Goal: Task Accomplishment & Management: Use online tool/utility

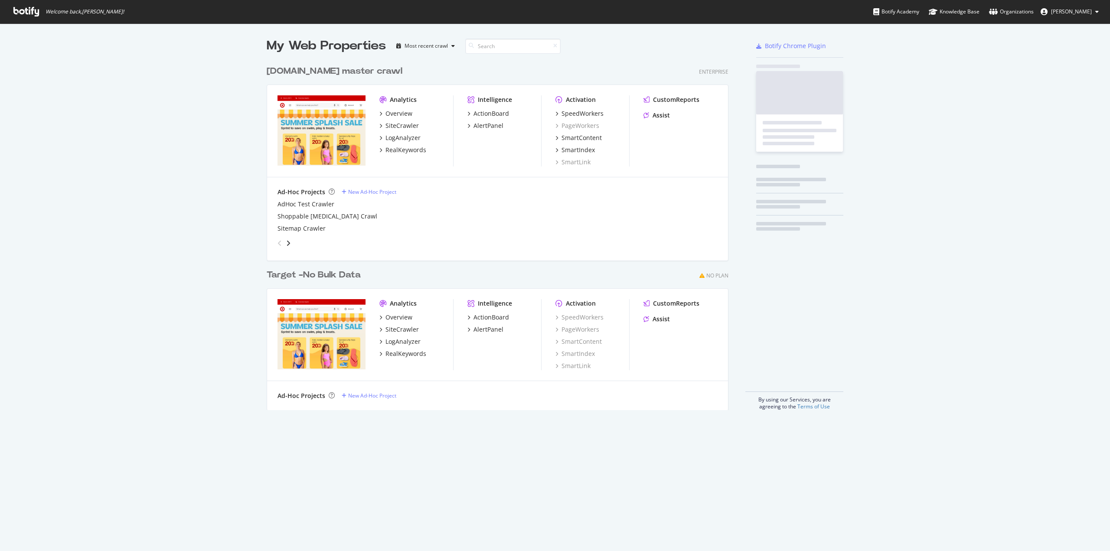
scroll to position [545, 1096]
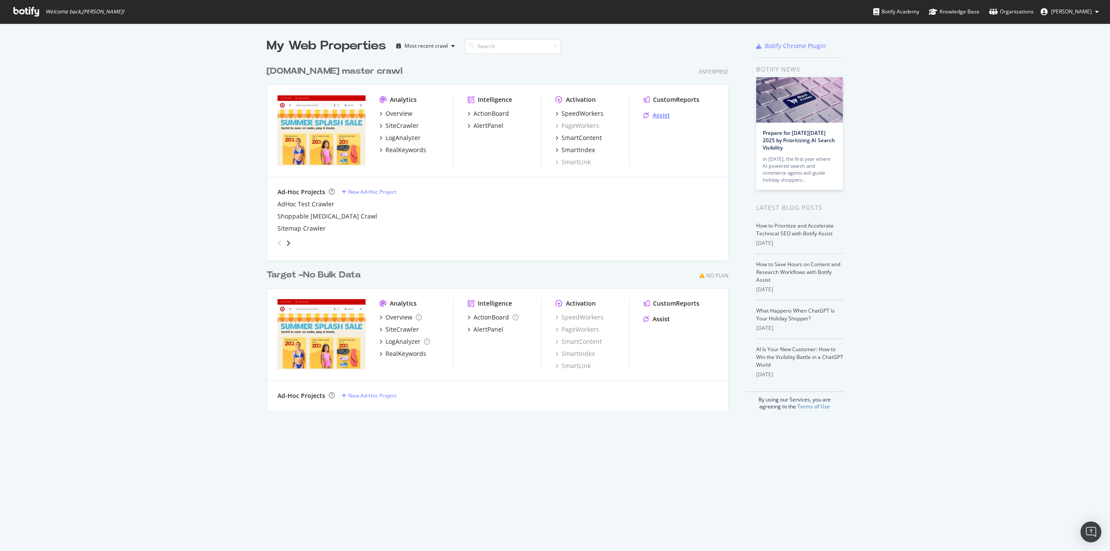
click at [652, 114] on div "Assist" at bounding box center [660, 115] width 17 height 9
